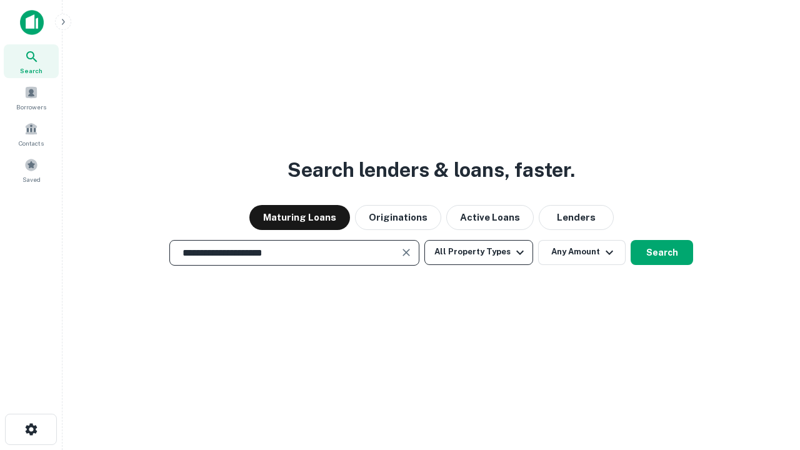
type input "**********"
click at [478, 252] on button "All Property Types" at bounding box center [478, 252] width 109 height 25
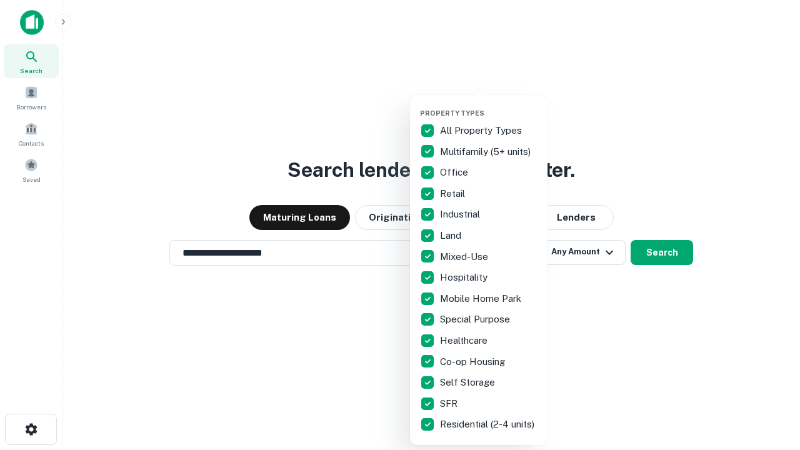
click at [488, 105] on button "button" at bounding box center [488, 105] width 137 height 1
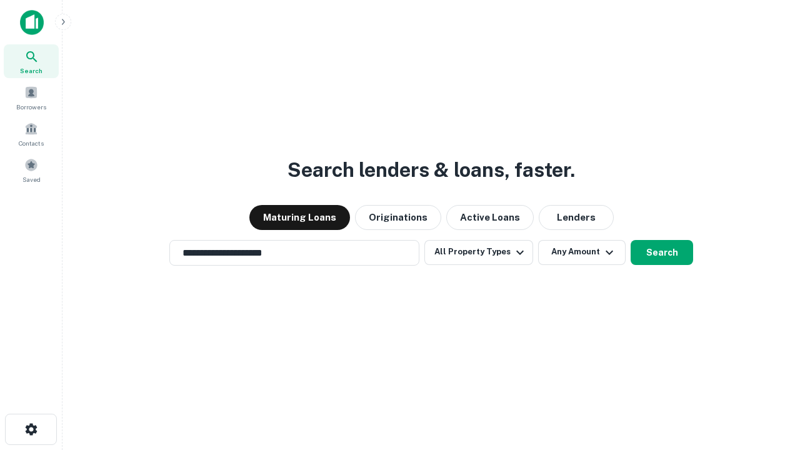
scroll to position [19, 0]
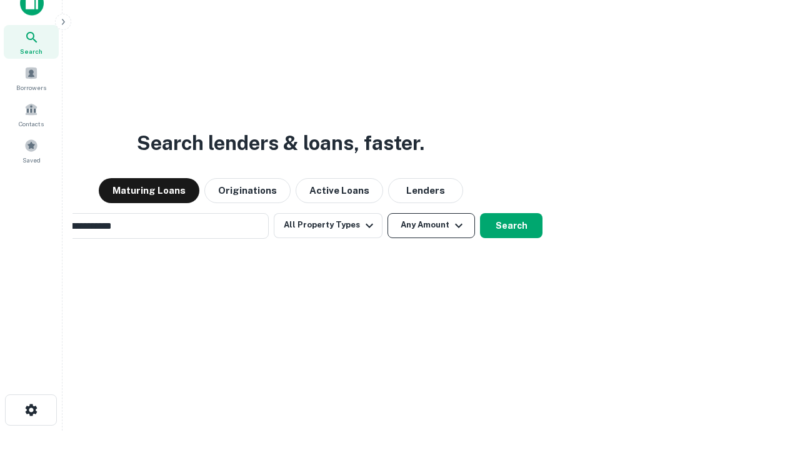
click at [387, 213] on button "Any Amount" at bounding box center [430, 225] width 87 height 25
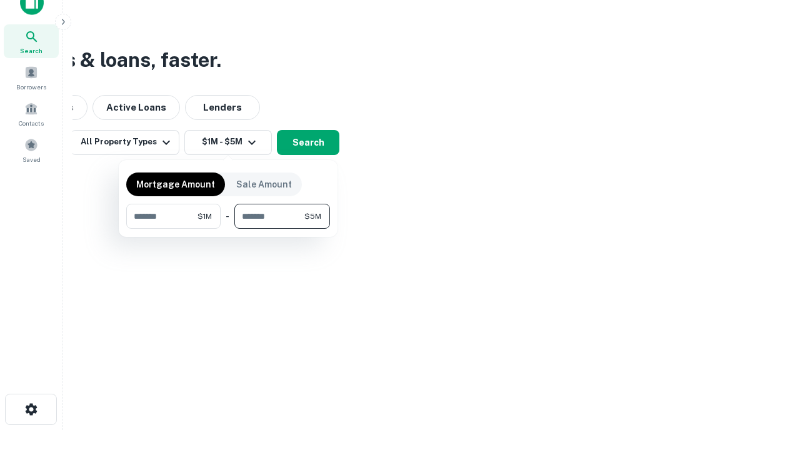
type input "*******"
click at [228, 229] on button "button" at bounding box center [228, 229] width 204 height 1
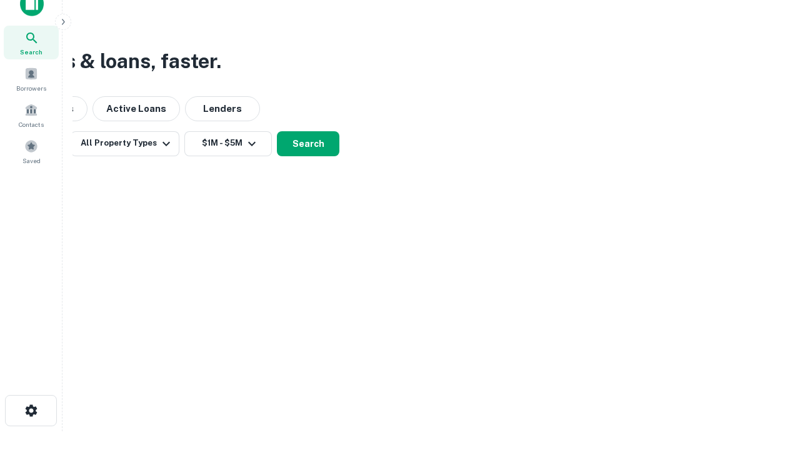
scroll to position [7, 230]
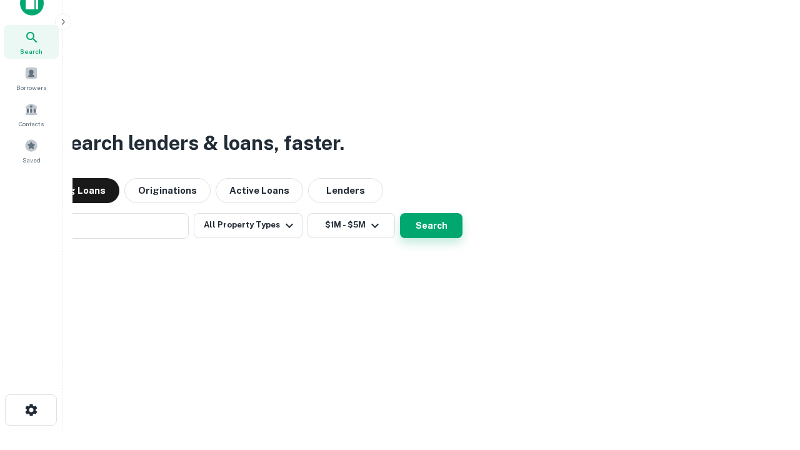
click at [431, 225] on button "Search" at bounding box center [431, 225] width 62 height 25
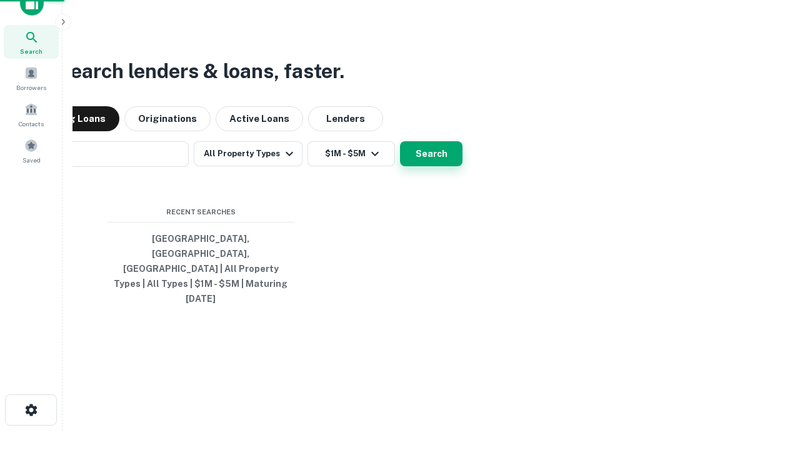
scroll to position [0, 230]
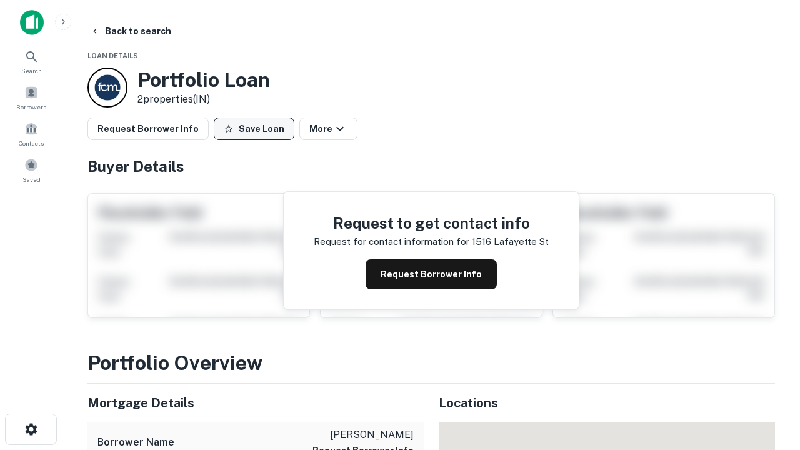
click at [254, 129] on button "Save Loan" at bounding box center [254, 128] width 81 height 22
